Goal: Task Accomplishment & Management: Use online tool/utility

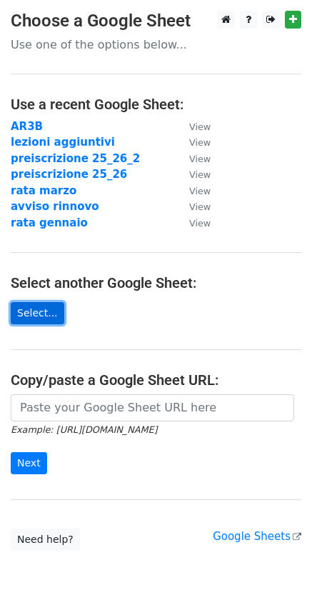
click at [36, 318] on link "Select..." at bounding box center [38, 313] width 54 height 22
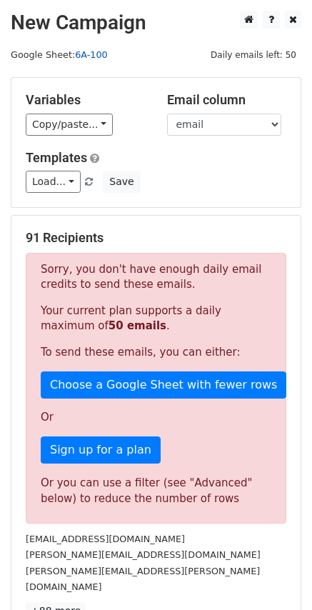
click at [86, 54] on link "6A-100" at bounding box center [91, 54] width 33 height 11
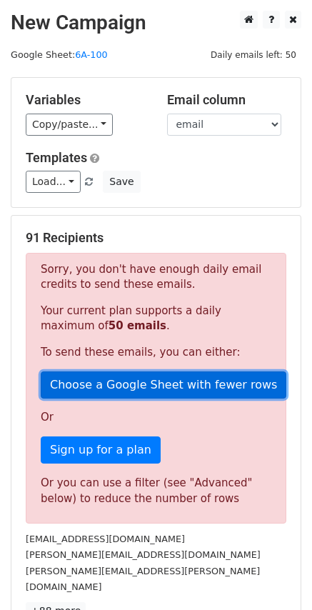
click at [136, 388] on link "Choose a Google Sheet with fewer rows" at bounding box center [164, 384] width 246 height 27
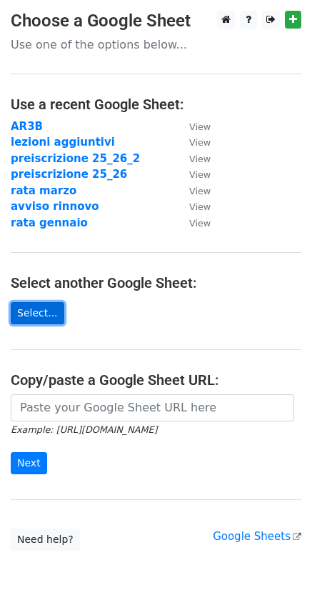
click at [42, 315] on link "Select..." at bounding box center [38, 313] width 54 height 22
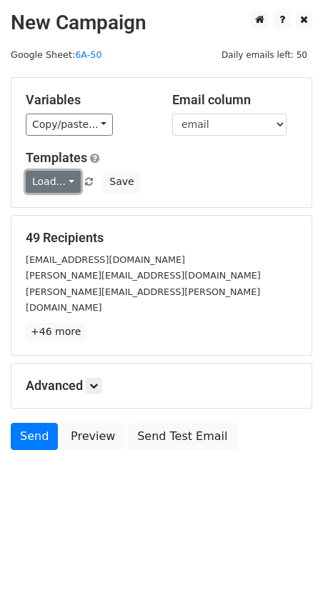
click at [61, 182] on link "Load..." at bounding box center [53, 182] width 55 height 22
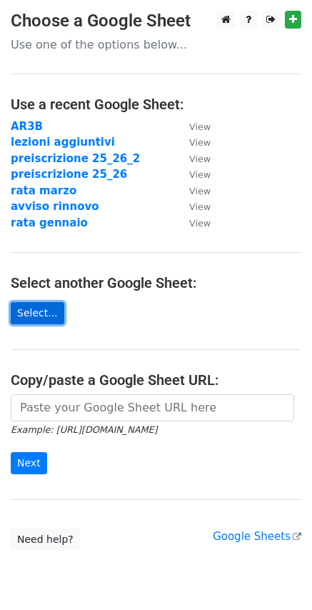
click at [31, 318] on link "Select..." at bounding box center [38, 313] width 54 height 22
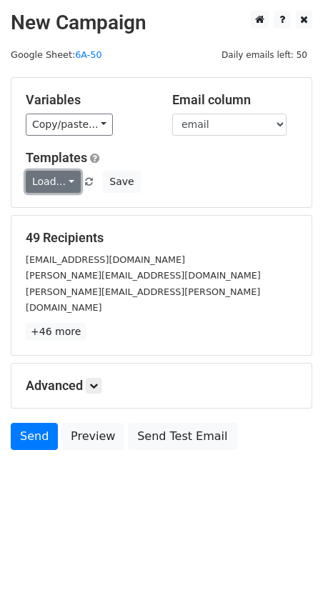
click at [48, 181] on link "Load..." at bounding box center [53, 182] width 55 height 22
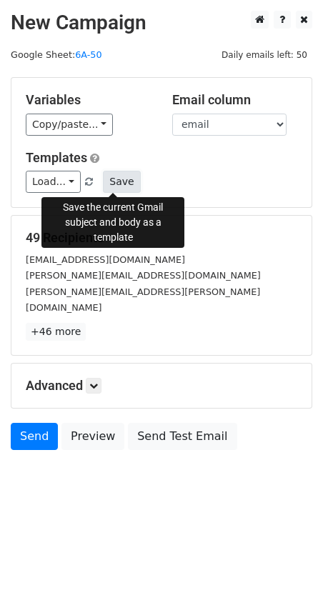
click at [114, 181] on button "Save" at bounding box center [121, 182] width 37 height 22
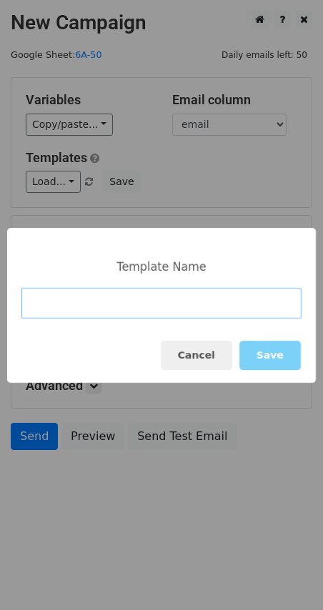
paste input "6A - DISPONIBILITÀ CORSI DI STRUMENTO E CANTO 2025/2026"
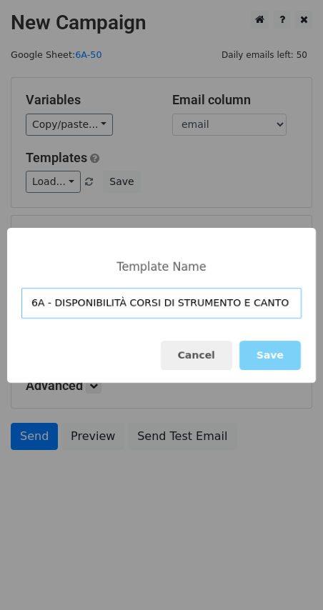
scroll to position [0, 21]
type input "6A - DISPONIBILITÀ CORSI DI STRUMENTO E CANTO 2025/2026"
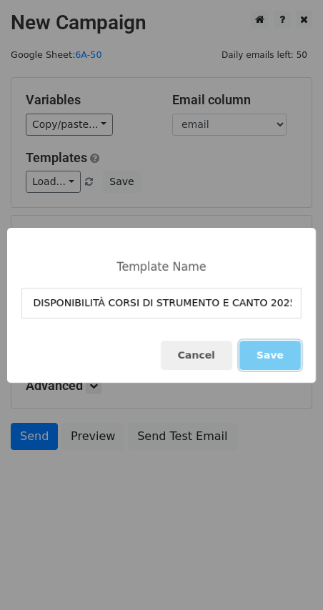
scroll to position [0, 0]
click at [282, 359] on button "Save" at bounding box center [269, 355] width 61 height 29
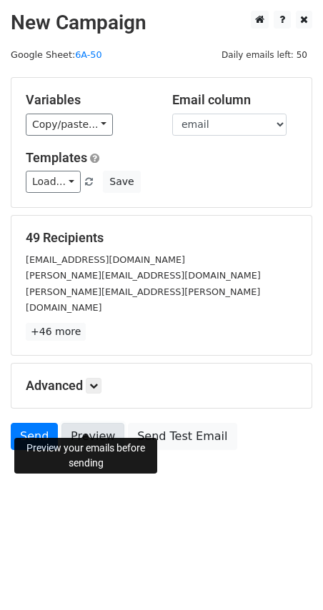
click at [83, 423] on link "Preview" at bounding box center [92, 436] width 63 height 27
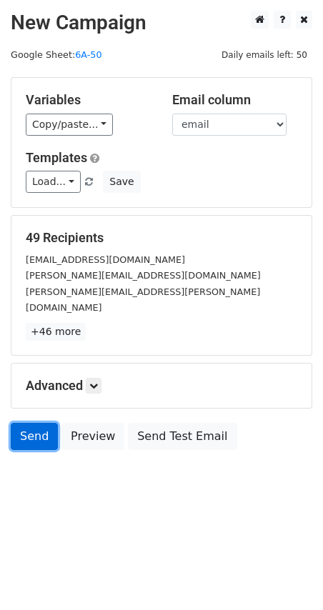
click at [32, 423] on link "Send" at bounding box center [34, 436] width 47 height 27
